Goal: Task Accomplishment & Management: Manage account settings

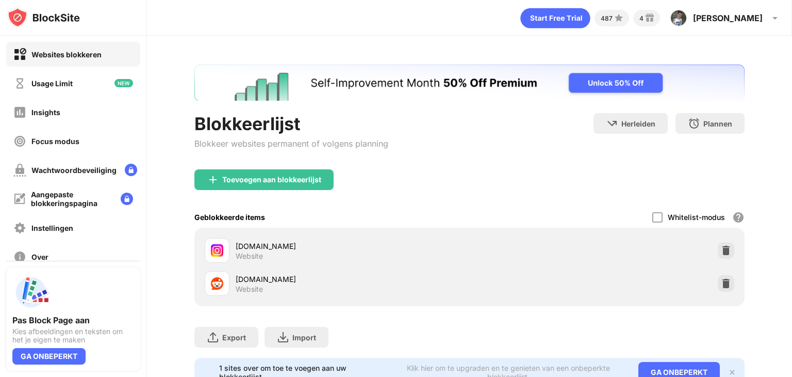
scroll to position [76, 0]
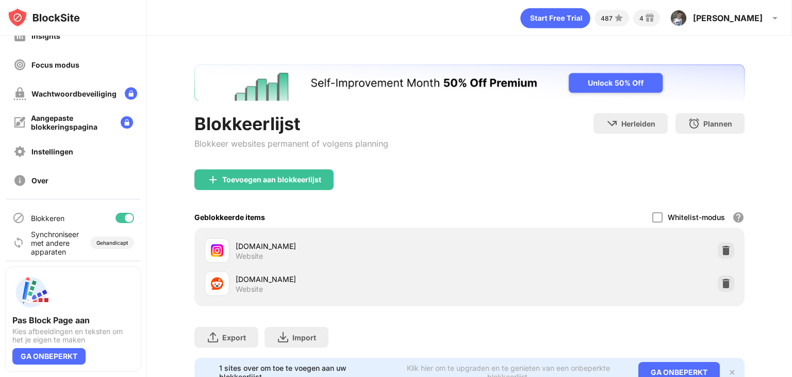
click at [116, 215] on div at bounding box center [125, 218] width 19 height 10
click at [117, 215] on div at bounding box center [125, 218] width 19 height 10
click at [116, 220] on div at bounding box center [125, 218] width 19 height 10
click at [117, 217] on div at bounding box center [121, 218] width 8 height 8
click at [116, 219] on div at bounding box center [125, 218] width 19 height 10
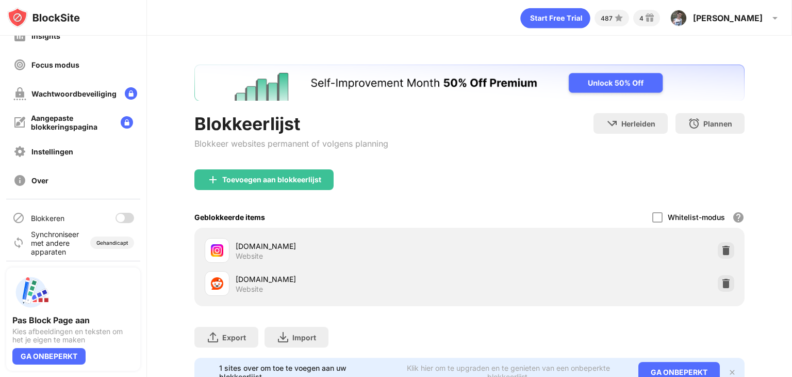
click at [119, 213] on div at bounding box center [125, 218] width 19 height 10
click at [116, 216] on div at bounding box center [125, 218] width 19 height 10
